Goal: Navigation & Orientation: Find specific page/section

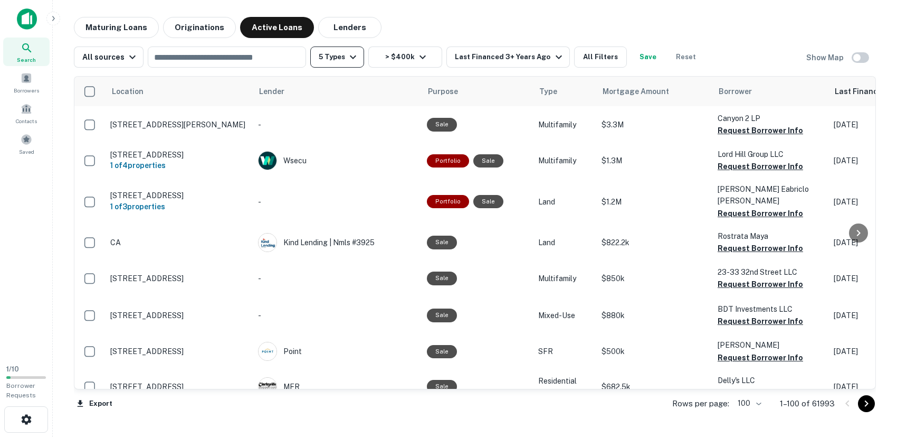
click at [354, 64] on button "5 Types" at bounding box center [337, 56] width 54 height 21
click at [550, 436] on div at bounding box center [448, 437] width 897 height 0
click at [554, 59] on icon "button" at bounding box center [559, 57] width 13 height 13
click at [605, 436] on div at bounding box center [448, 445] width 897 height 0
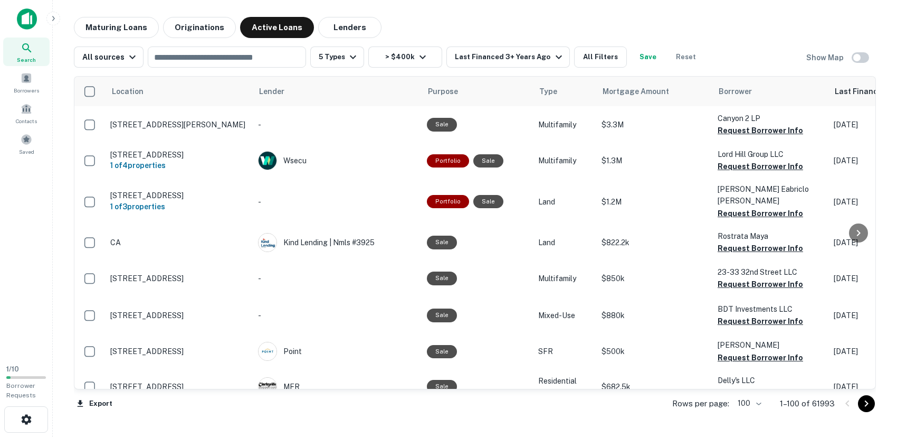
click at [605, 58] on button "All Filters" at bounding box center [600, 56] width 53 height 21
click at [424, 60] on icon "button" at bounding box center [422, 57] width 13 height 13
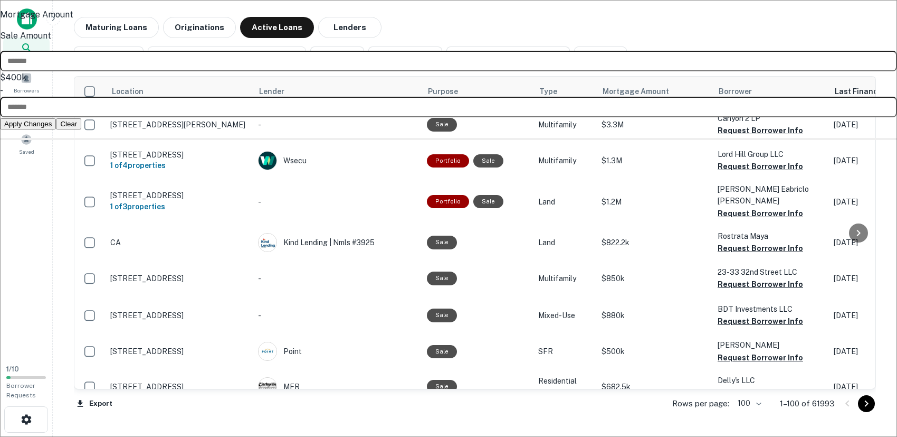
click at [426, 34] on div at bounding box center [448, 218] width 897 height 437
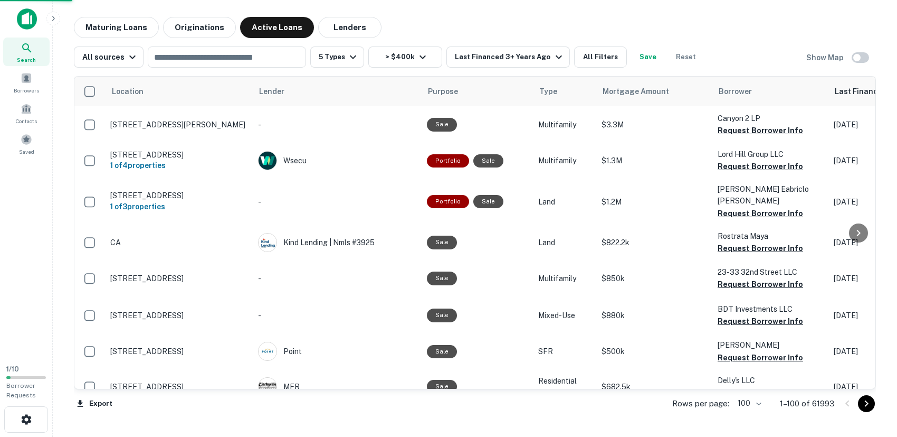
click at [353, 57] on div at bounding box center [448, 218] width 897 height 437
click at [353, 57] on icon "button" at bounding box center [353, 57] width 13 height 13
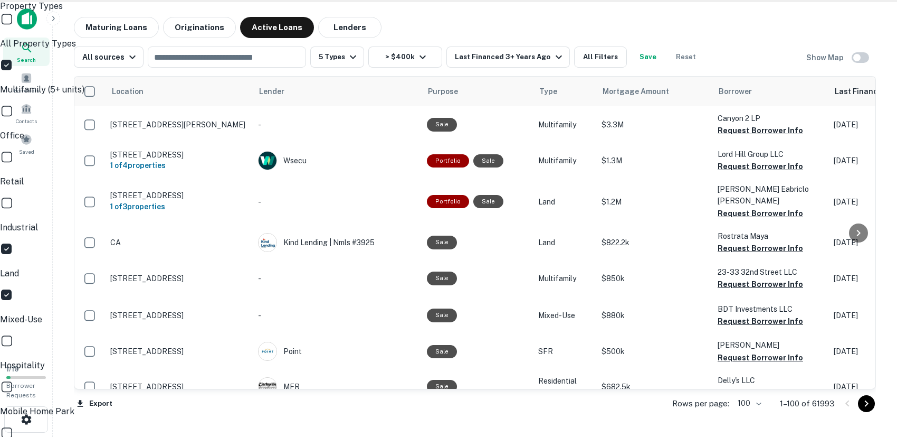
click at [131, 59] on div at bounding box center [448, 218] width 897 height 437
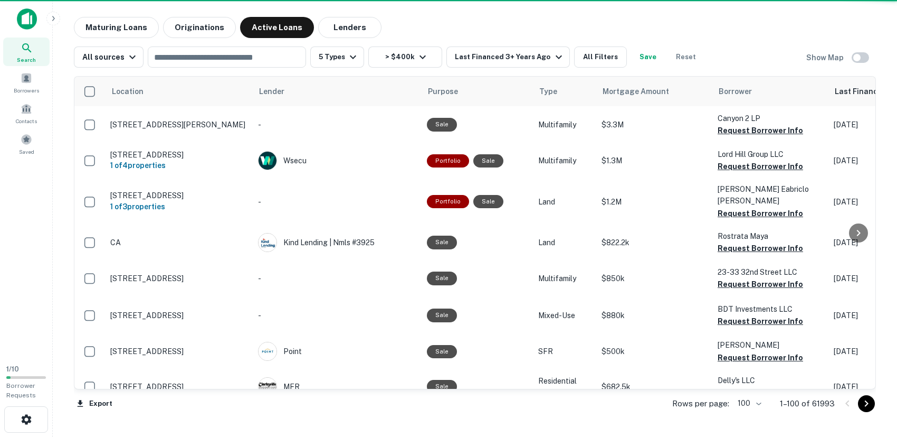
click at [131, 59] on icon "button" at bounding box center [132, 57] width 13 height 13
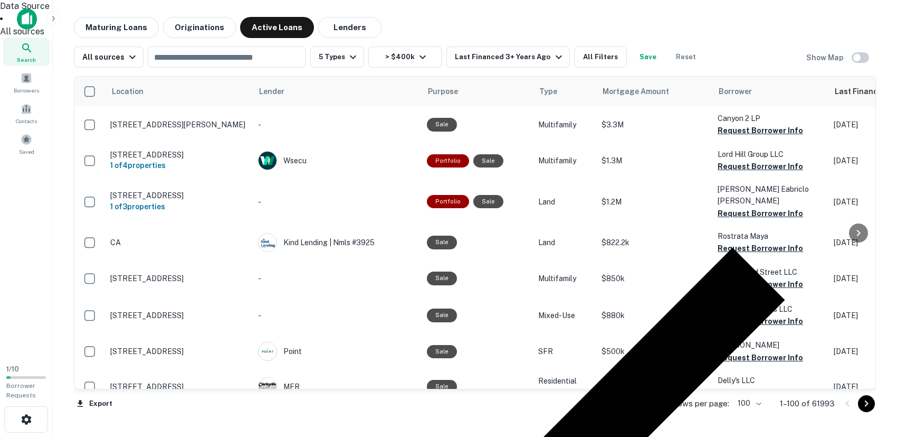
click at [22, 78] on div at bounding box center [448, 218] width 897 height 437
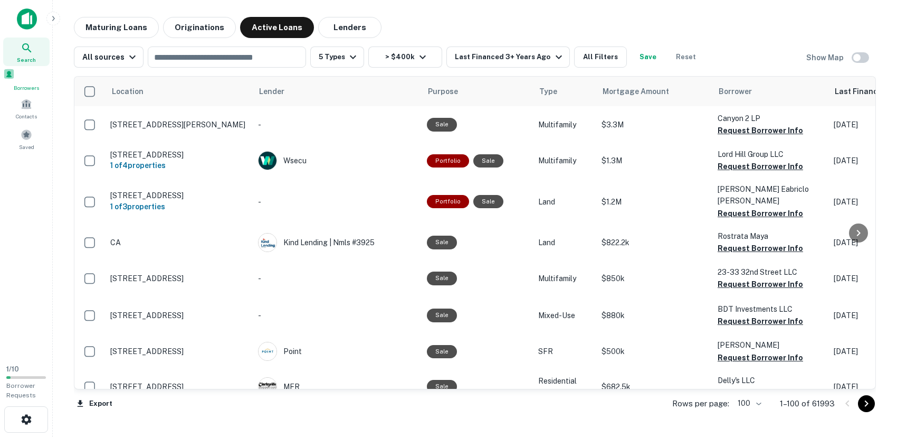
click at [27, 86] on span "Borrowers" at bounding box center [26, 87] width 46 height 8
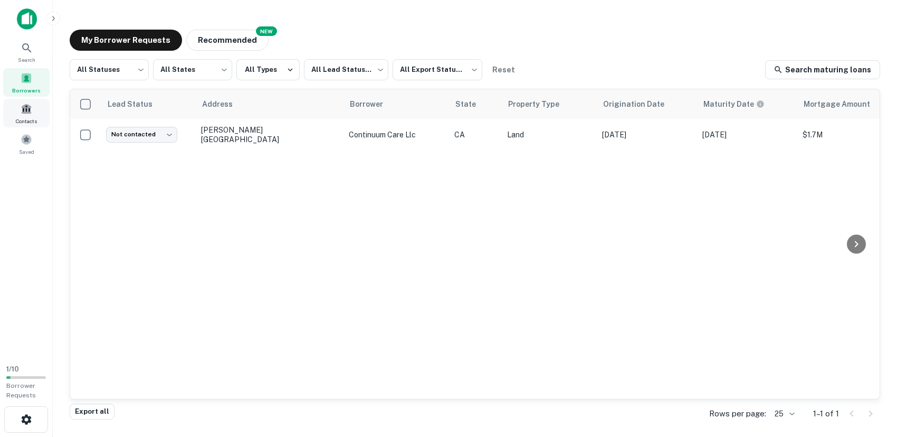
click at [30, 110] on span at bounding box center [27, 109] width 12 height 12
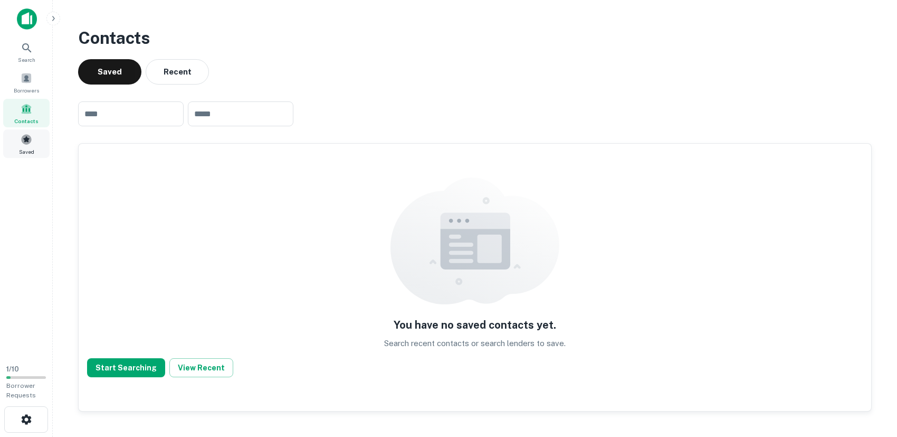
click at [25, 145] on div "Saved" at bounding box center [26, 143] width 46 height 29
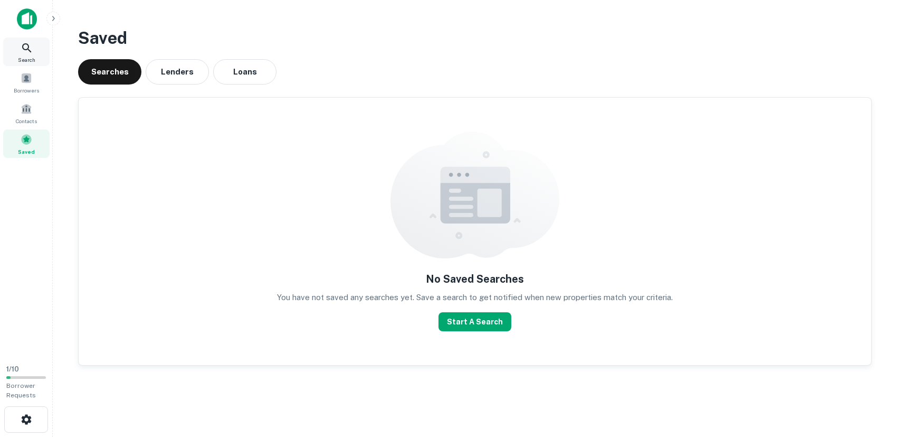
click at [20, 51] on div "Search" at bounding box center [26, 51] width 46 height 29
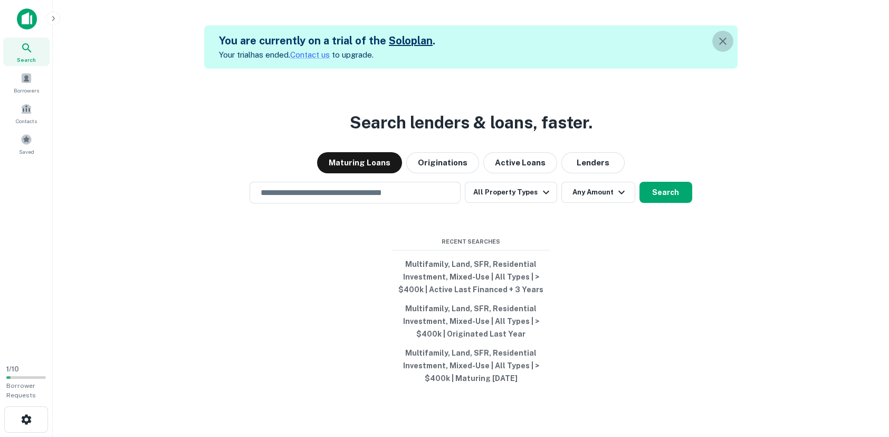
click at [727, 43] on icon "button" at bounding box center [723, 41] width 13 height 13
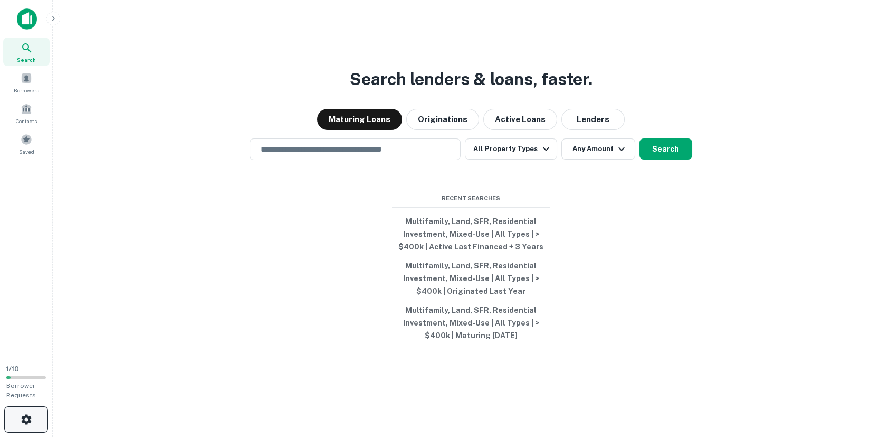
click at [34, 421] on button "button" at bounding box center [26, 419] width 44 height 26
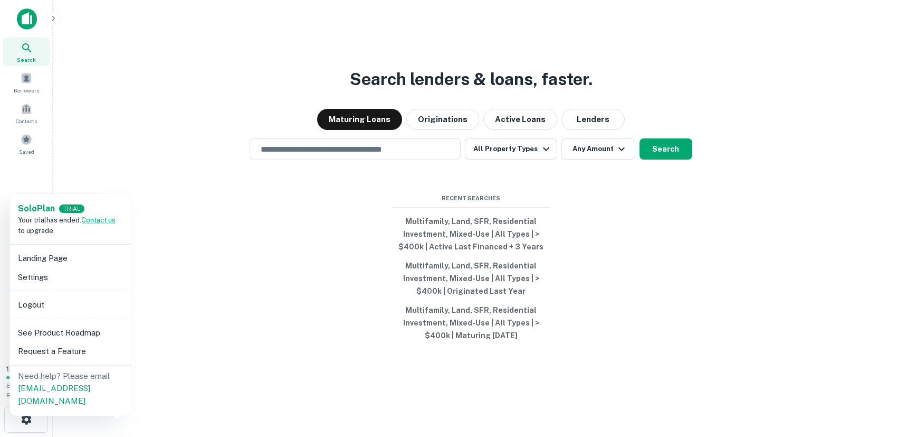
click at [91, 334] on li "See Product Roadmap" at bounding box center [70, 332] width 113 height 19
click at [44, 261] on li "Landing Page" at bounding box center [70, 258] width 113 height 19
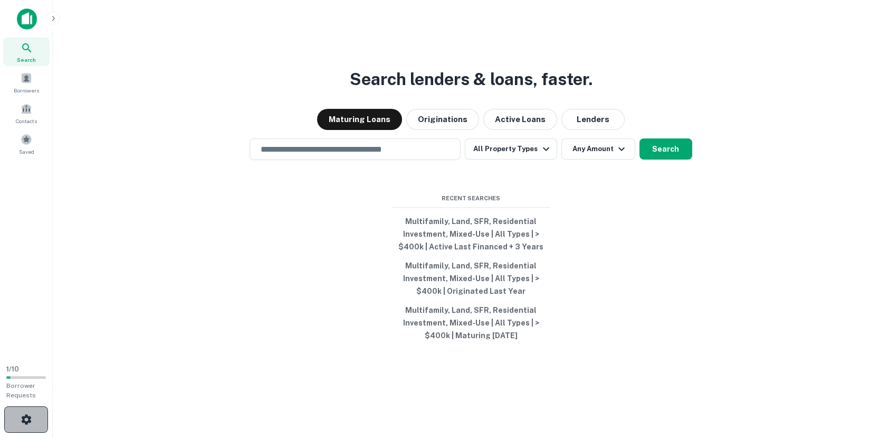
click at [25, 415] on icon "button" at bounding box center [26, 419] width 10 height 10
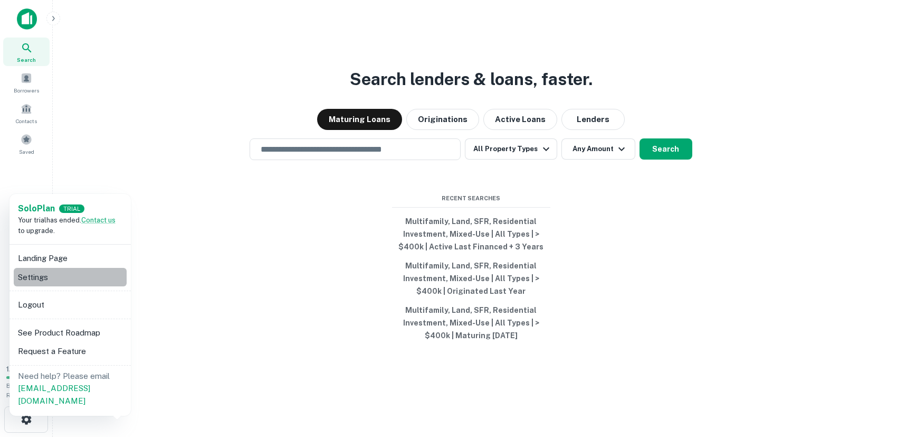
click at [44, 273] on li "Settings" at bounding box center [70, 277] width 113 height 19
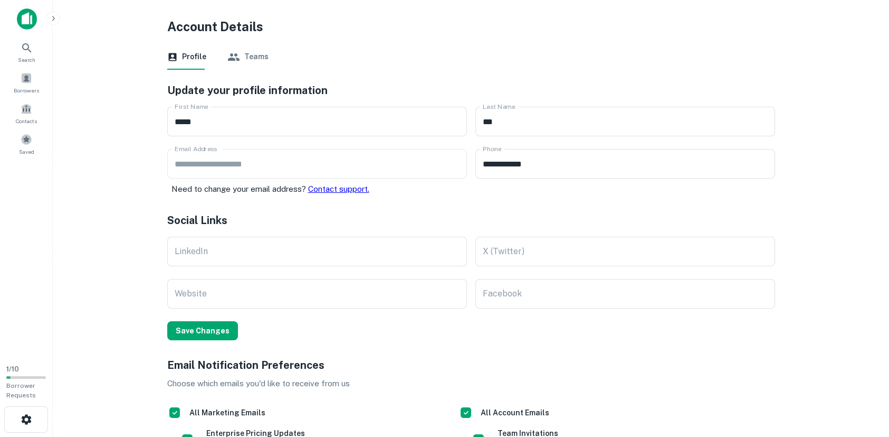
click at [248, 60] on button "Teams" at bounding box center [248, 56] width 41 height 25
